Goal: Task Accomplishment & Management: Use online tool/utility

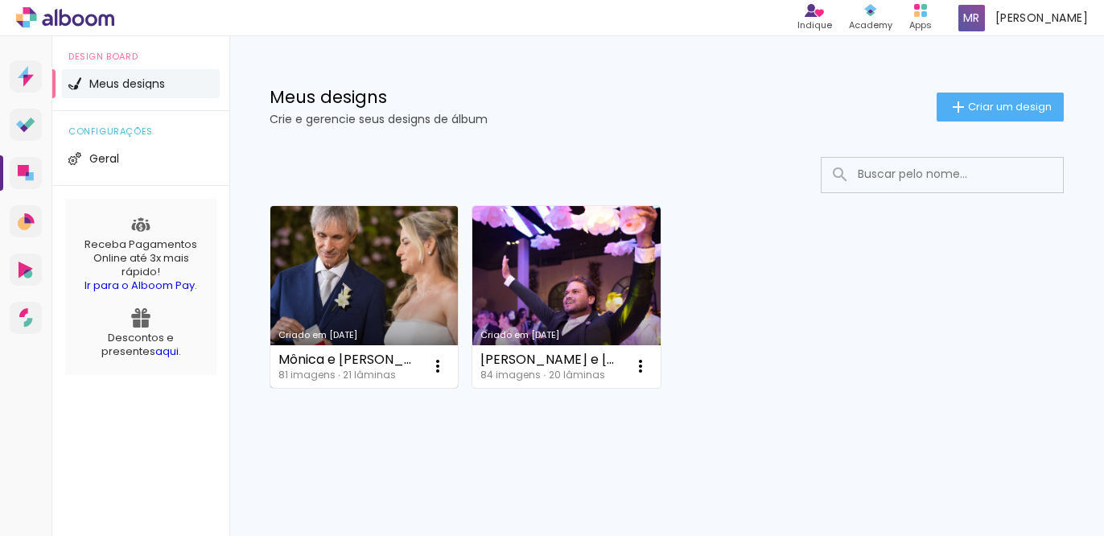
click at [321, 320] on link "Criado em [DATE]" at bounding box center [363, 297] width 187 height 182
